Goal: Contribute content: Add original content to the website for others to see

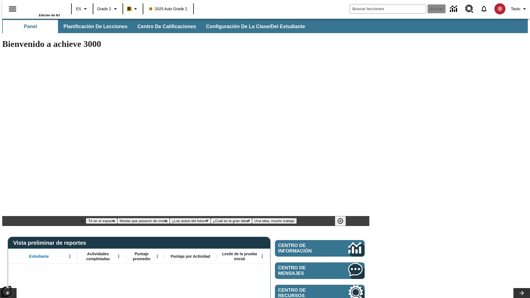
type input "-1"
click at [92, 27] on span "Planificación de lecciones" at bounding box center [96, 26] width 64 height 6
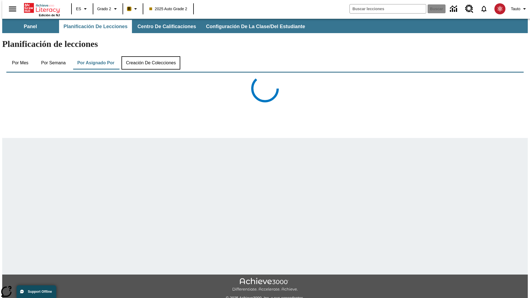
click at [150, 56] on button "Creación de colecciones" at bounding box center [150, 62] width 59 height 13
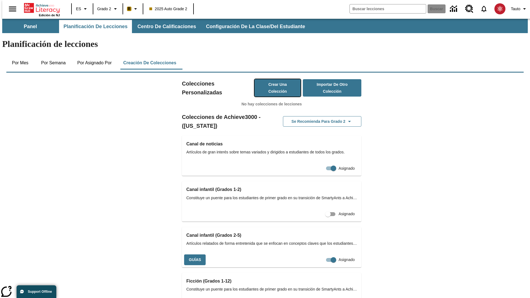
click at [272, 79] on button "Crear una colección" at bounding box center [278, 87] width 46 height 17
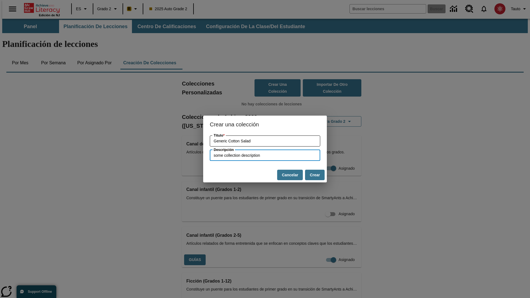
type input "some collection description"
click at [315, 175] on button "Crear" at bounding box center [315, 175] width 20 height 11
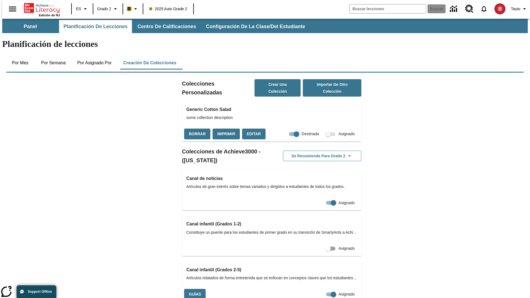
click at [286, 129] on input "Destinada" at bounding box center [296, 134] width 31 height 10
checkbox input "false"
click at [197, 129] on button "Borrar" at bounding box center [197, 134] width 26 height 11
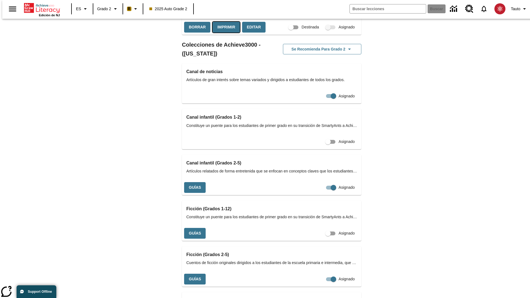
click at [225, 33] on button "Imprimir" at bounding box center [226, 27] width 27 height 11
